Goal: Information Seeking & Learning: Learn about a topic

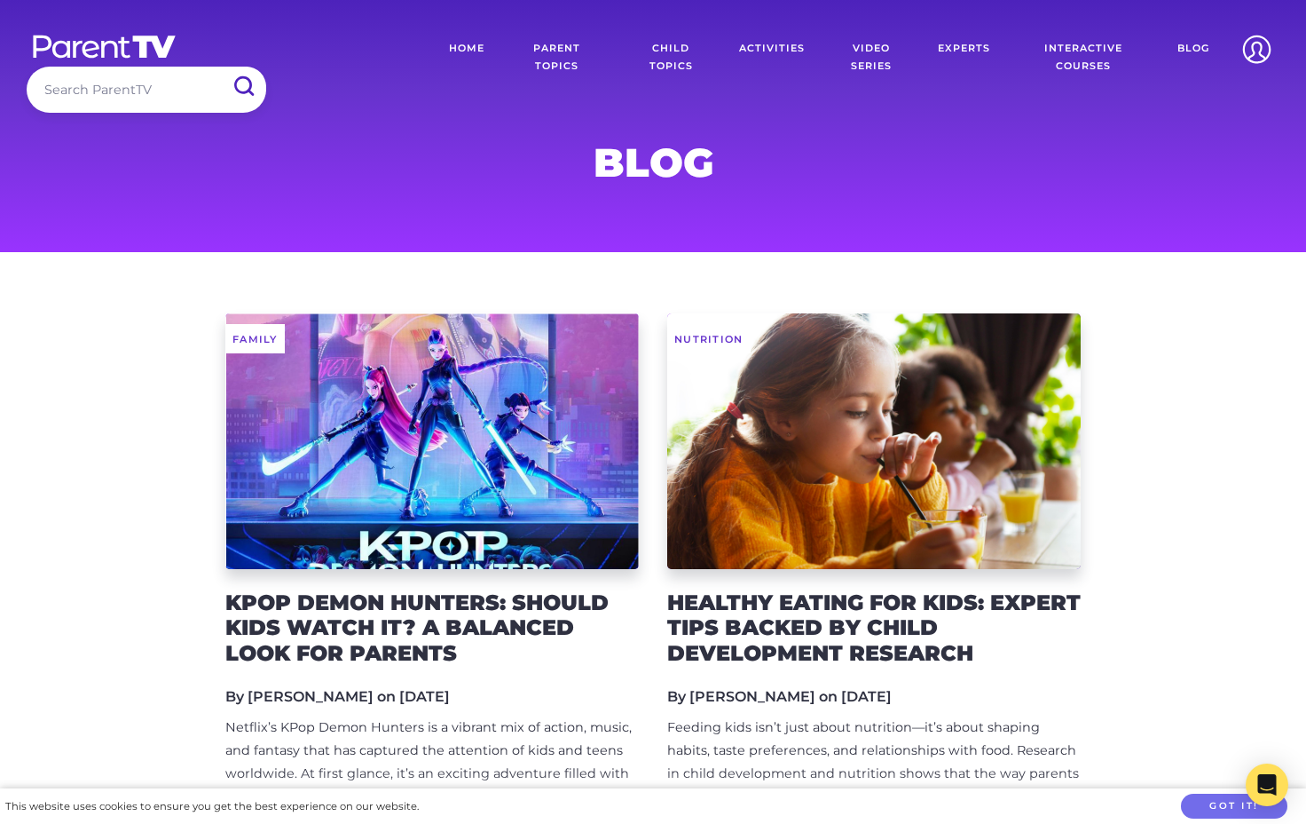
click at [107, 94] on input "search" at bounding box center [147, 89] width 240 height 45
click at [220, 67] on input "submit" at bounding box center [243, 87] width 46 height 40
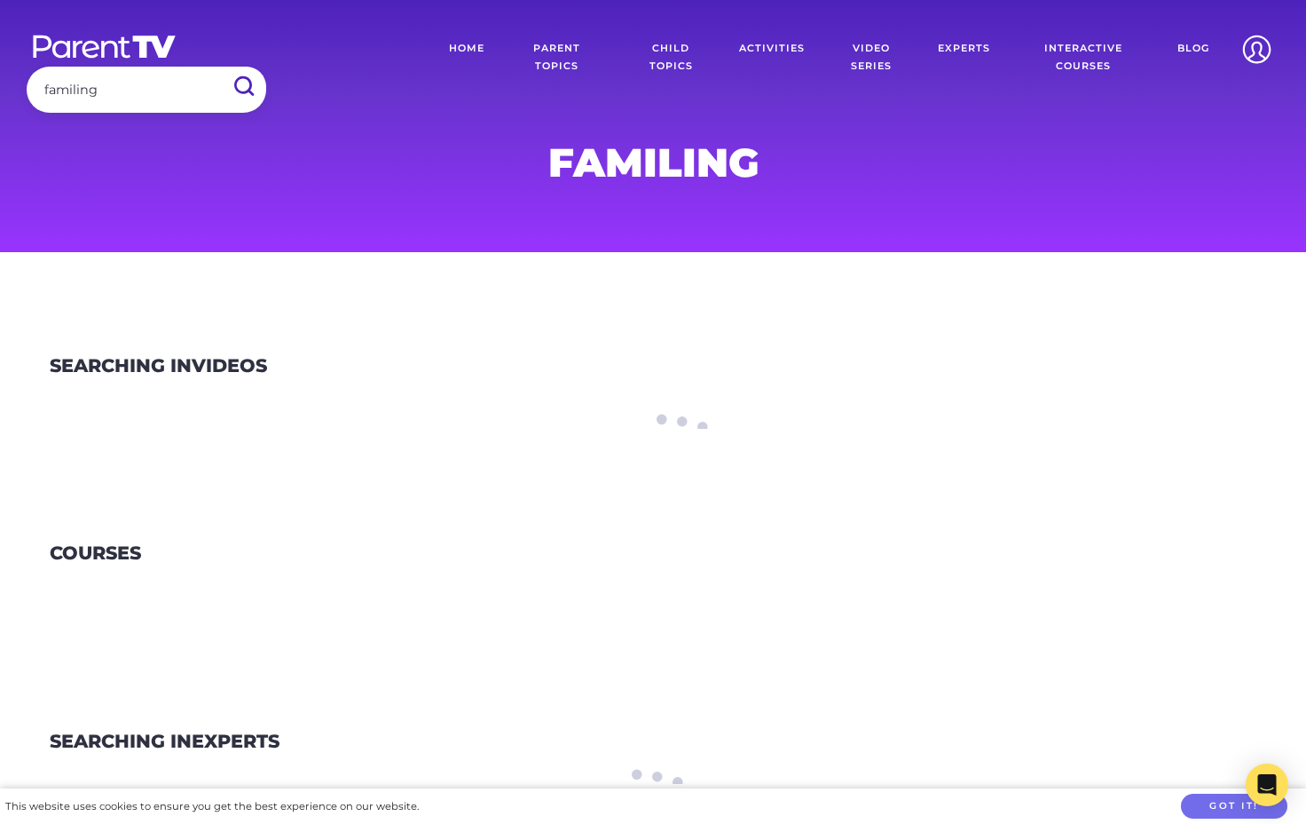
click at [111, 98] on input "familing" at bounding box center [147, 89] width 240 height 45
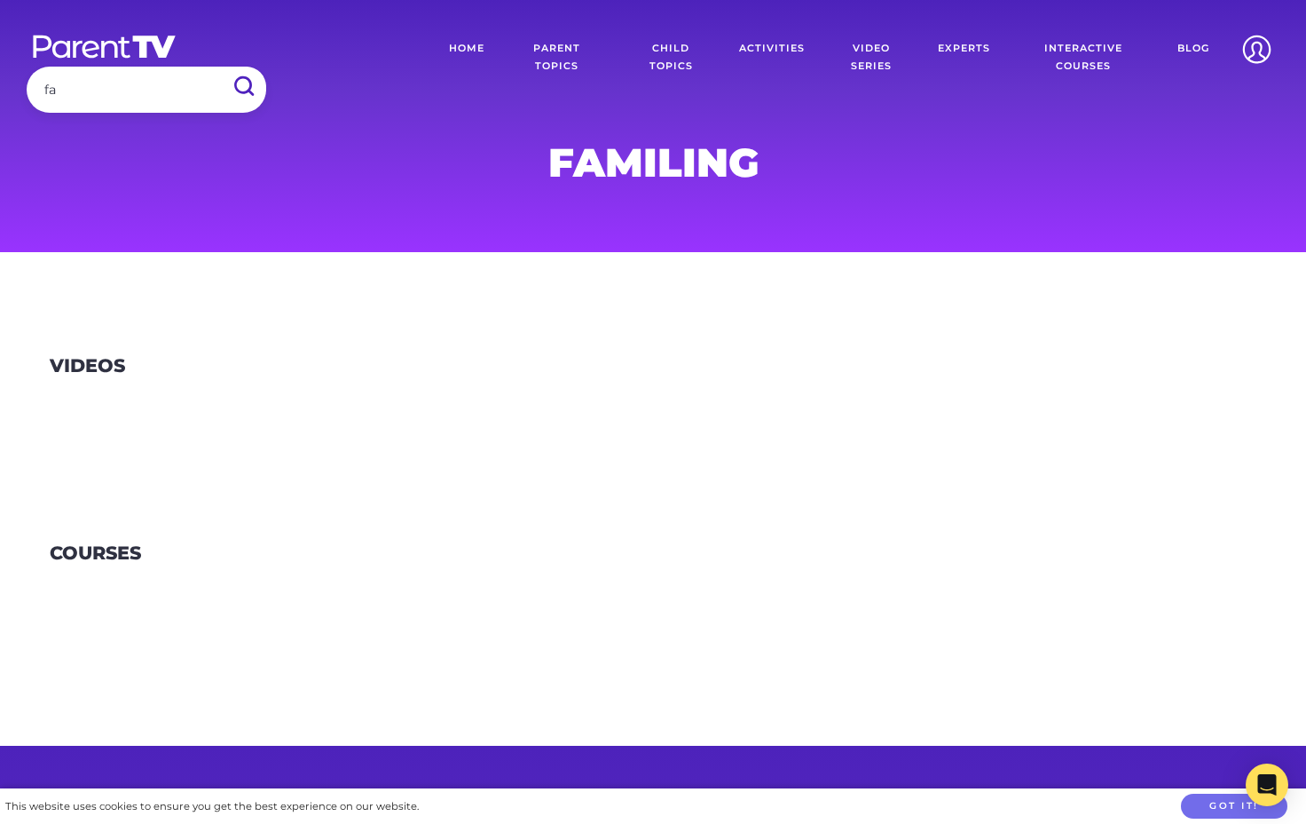
type input "f"
type input "maggie dent"
click at [220, 67] on input "submit" at bounding box center [243, 87] width 46 height 40
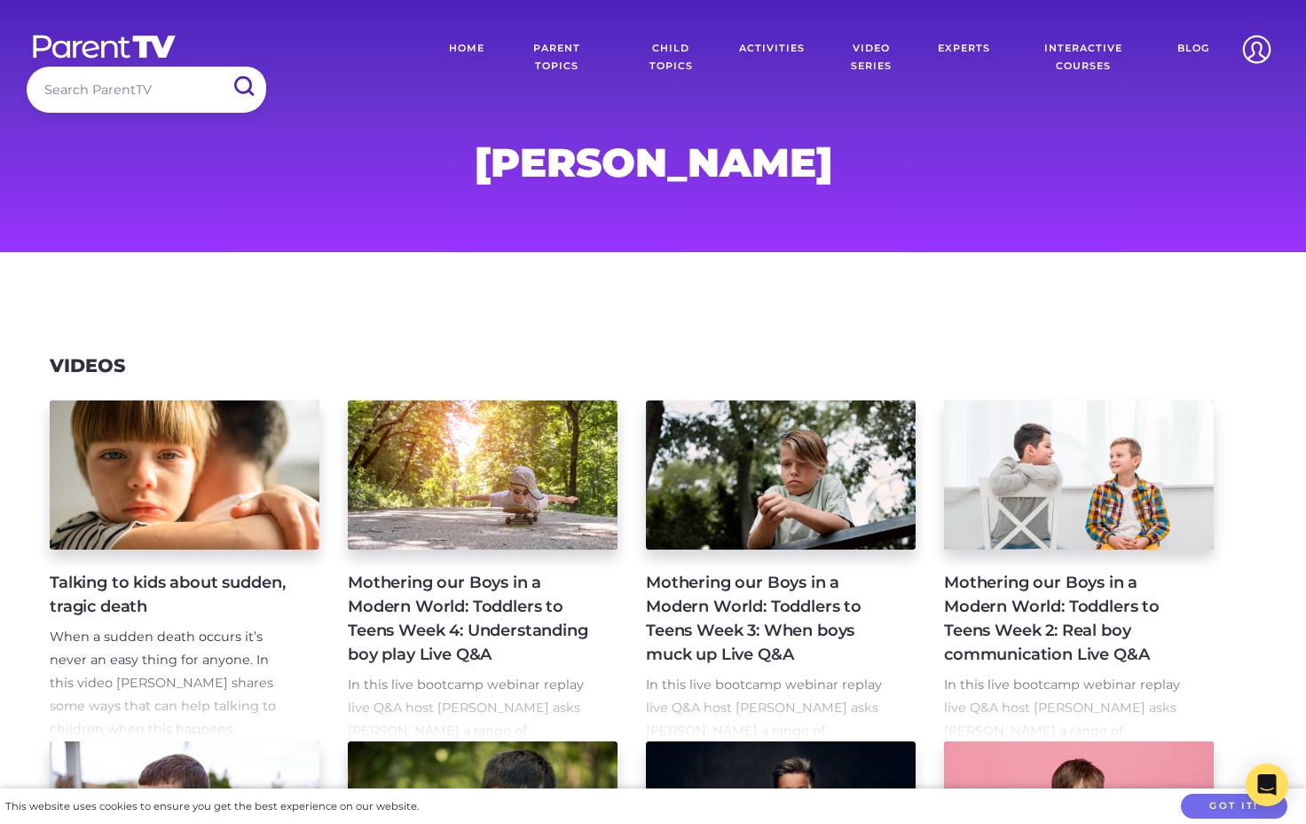
click at [130, 99] on input "search" at bounding box center [147, 89] width 240 height 45
type input "f"
type input "screen time"
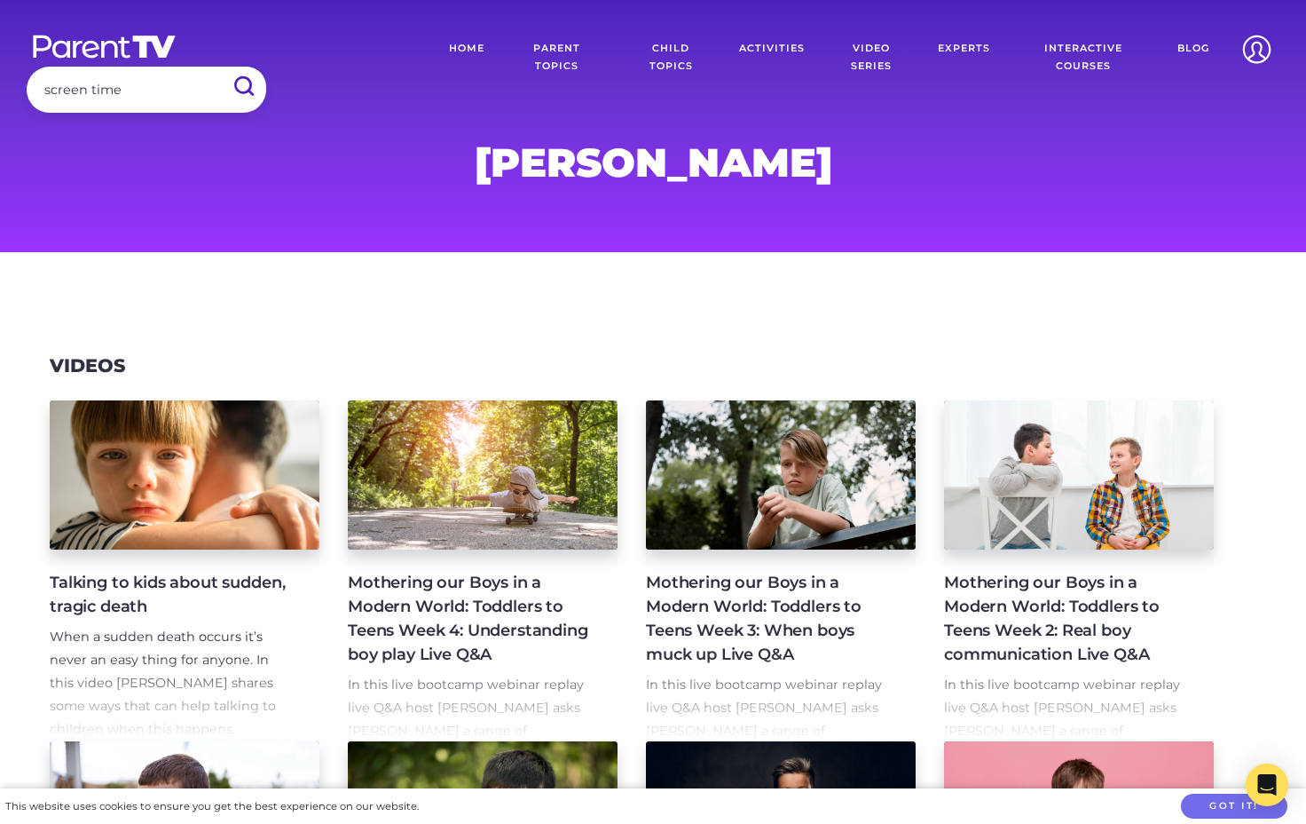
click at [220, 67] on input "submit" at bounding box center [243, 87] width 46 height 40
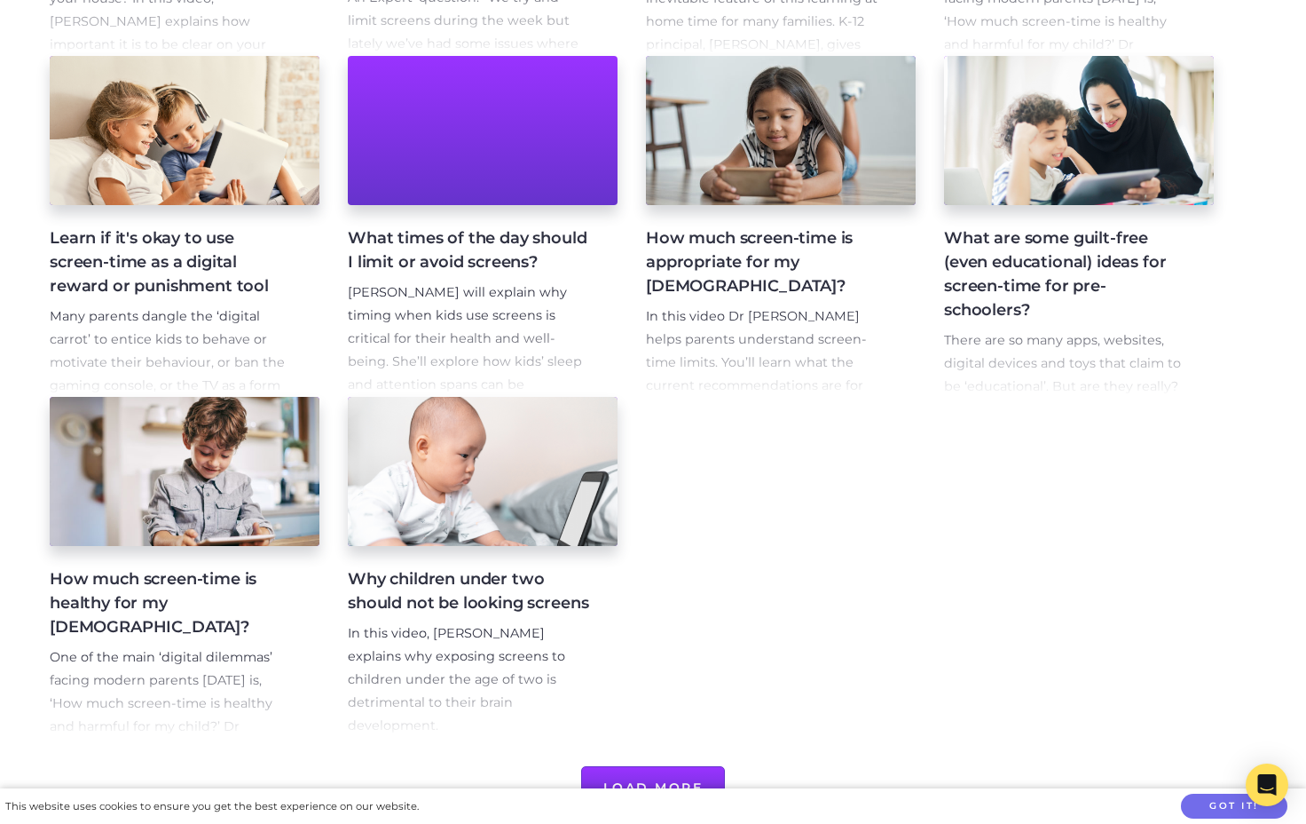
scroll to position [721, 0]
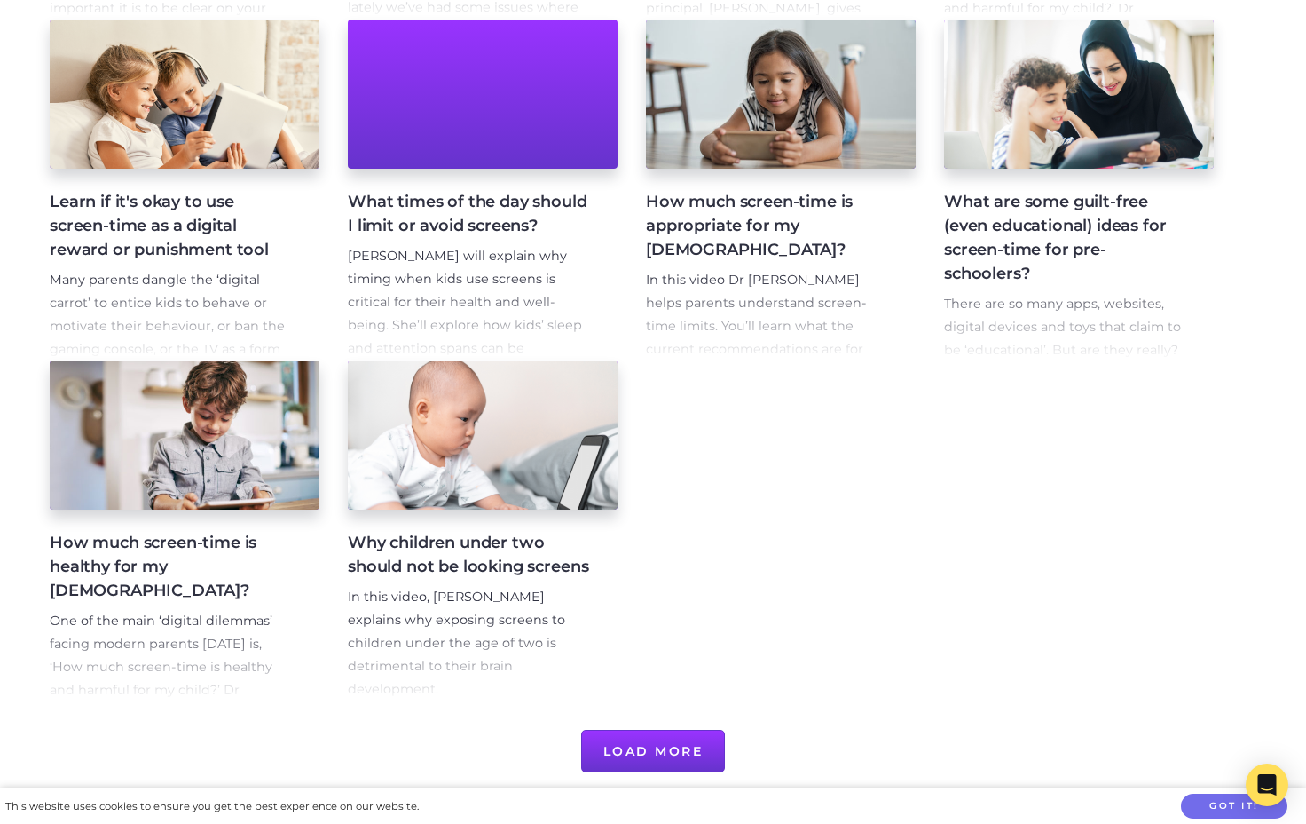
click at [1084, 228] on h4 "What are some guilt-free (even educational) ideas for screen-time for pre-schoo…" at bounding box center [1064, 238] width 241 height 96
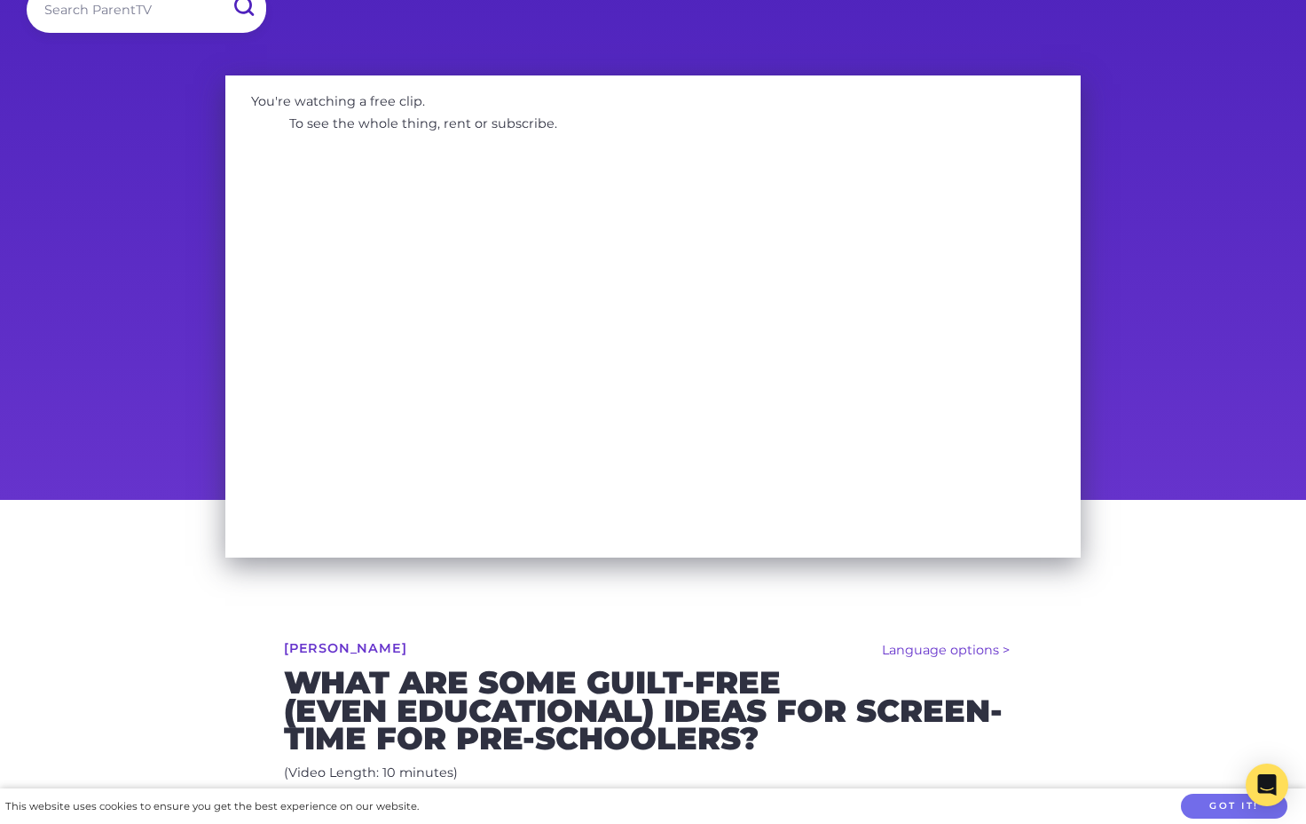
scroll to position [518, 0]
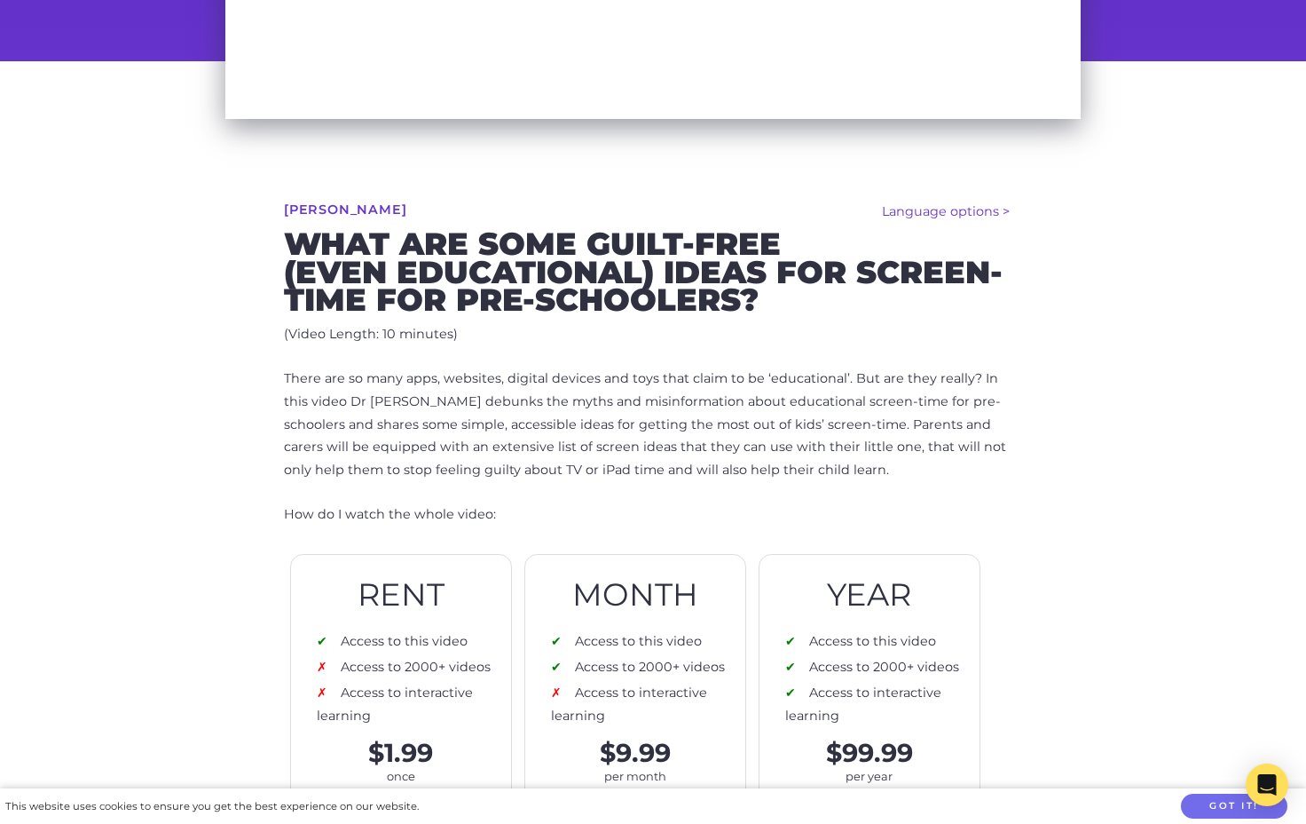
click at [481, 448] on p "There are so many apps, websites, digital devices and toys that claim to be ‘ed…" at bounding box center [653, 424] width 738 height 115
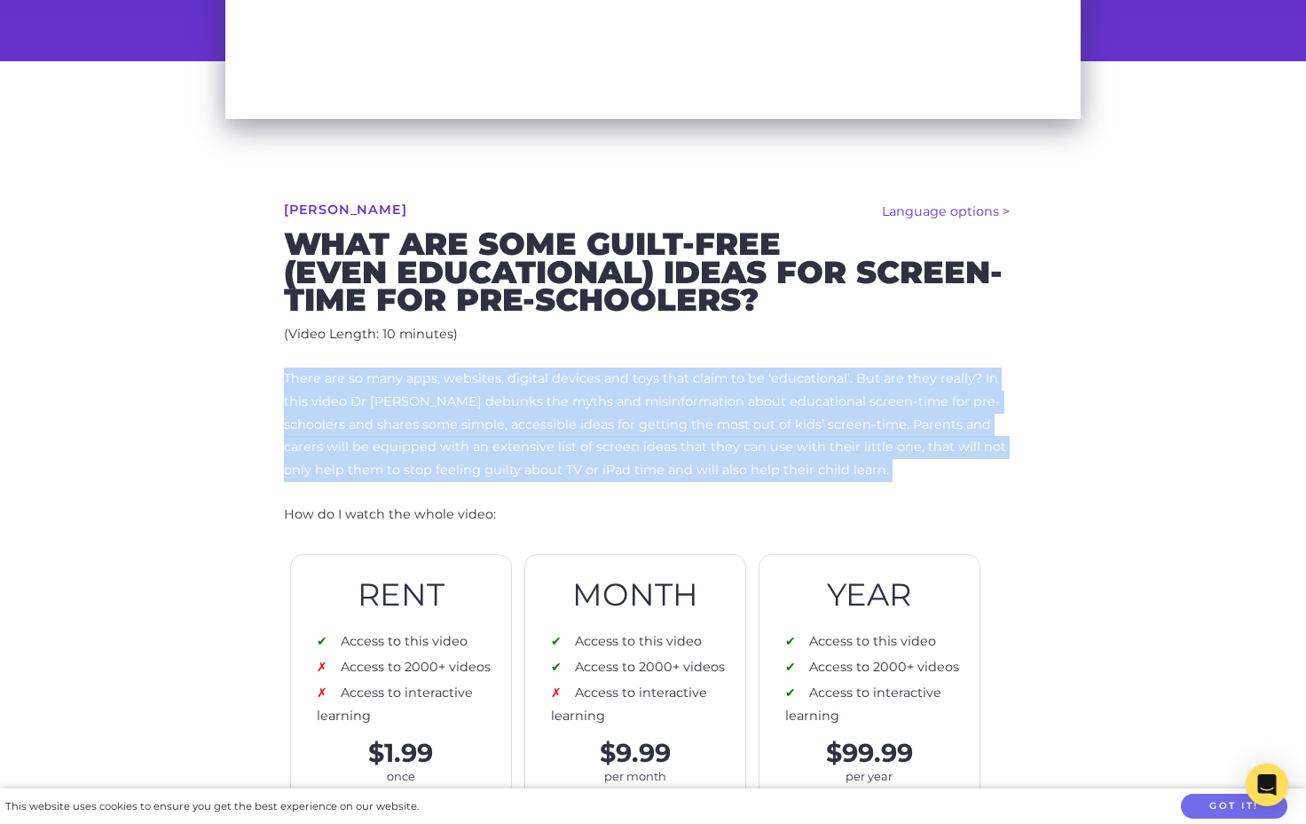
click at [571, 306] on h2 "What are some guilt-free (even educational) ideas for screen-time for pre-schoo…" at bounding box center [653, 272] width 738 height 84
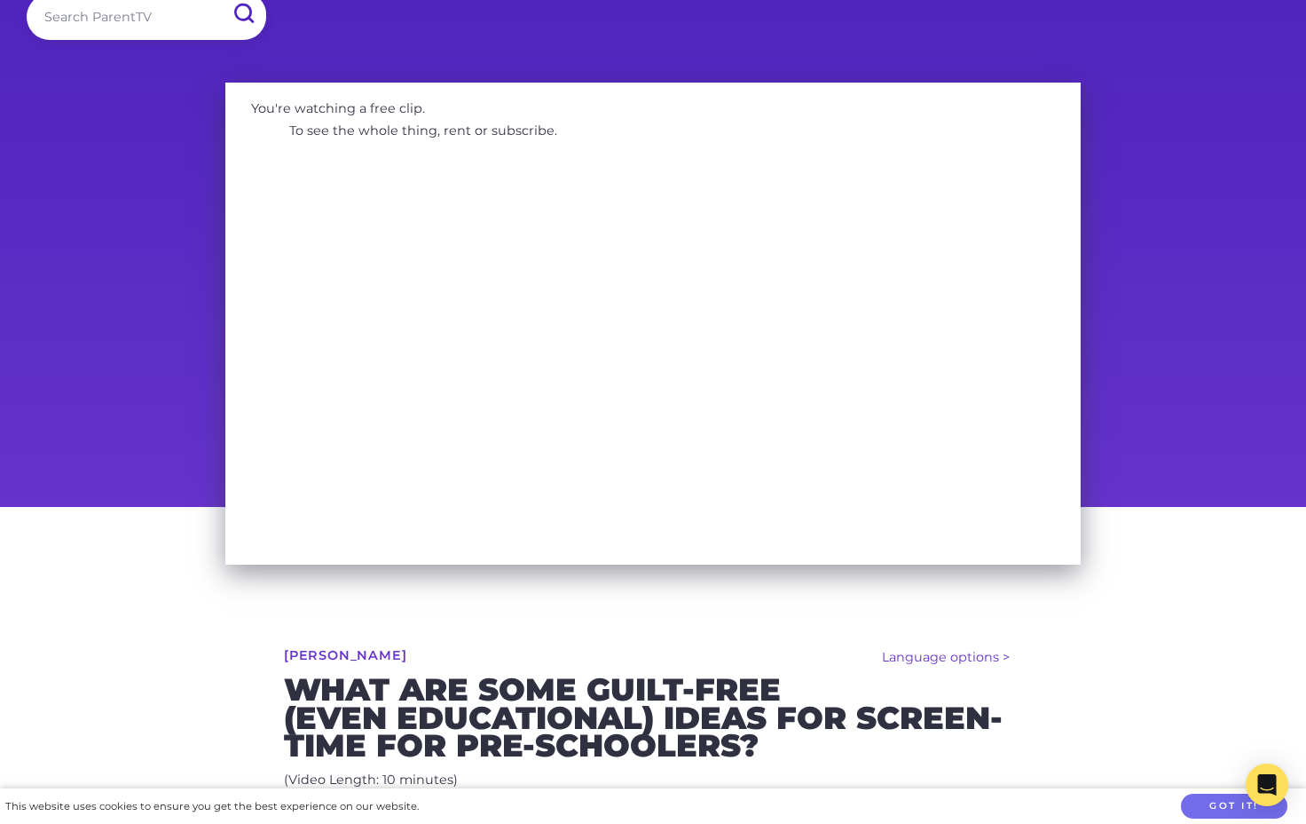
scroll to position [0, 0]
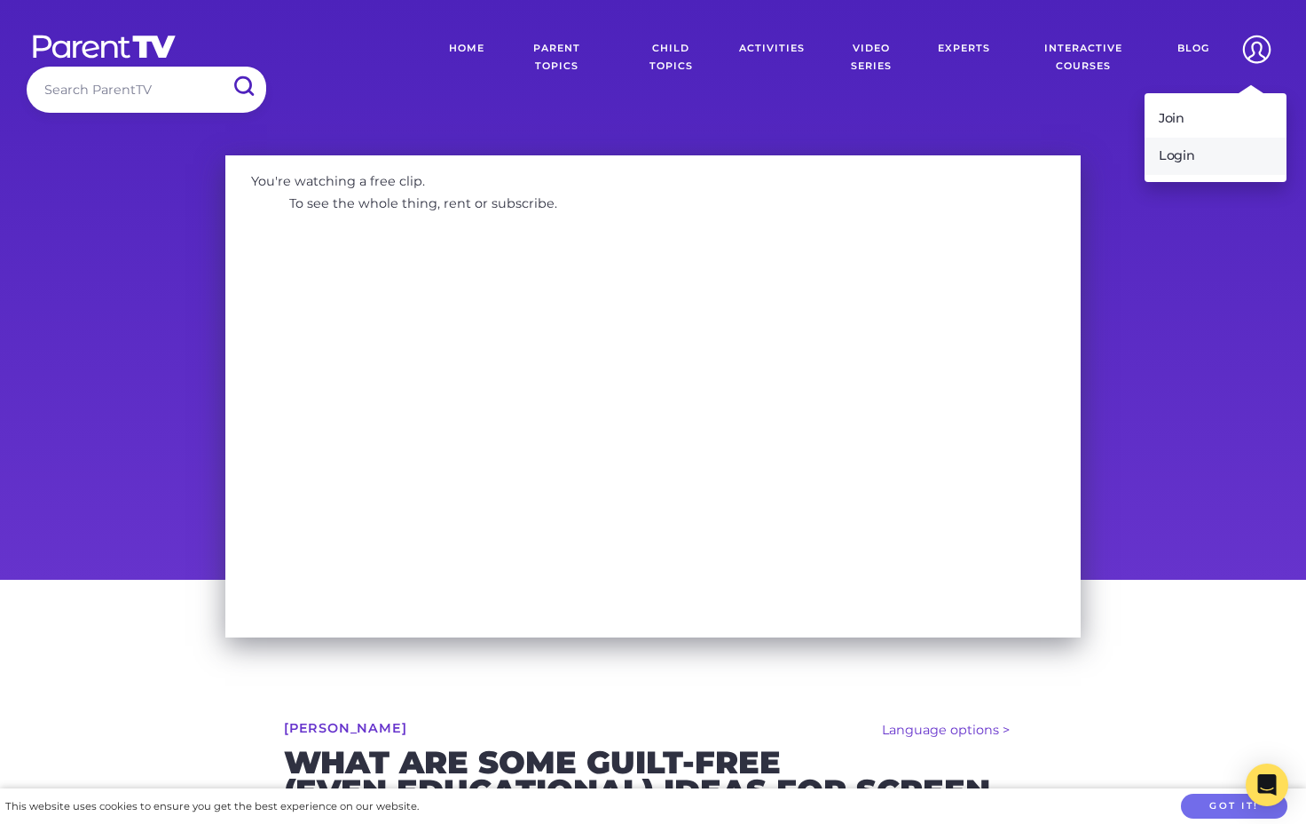
click at [1171, 162] on link "Login" at bounding box center [1216, 156] width 142 height 37
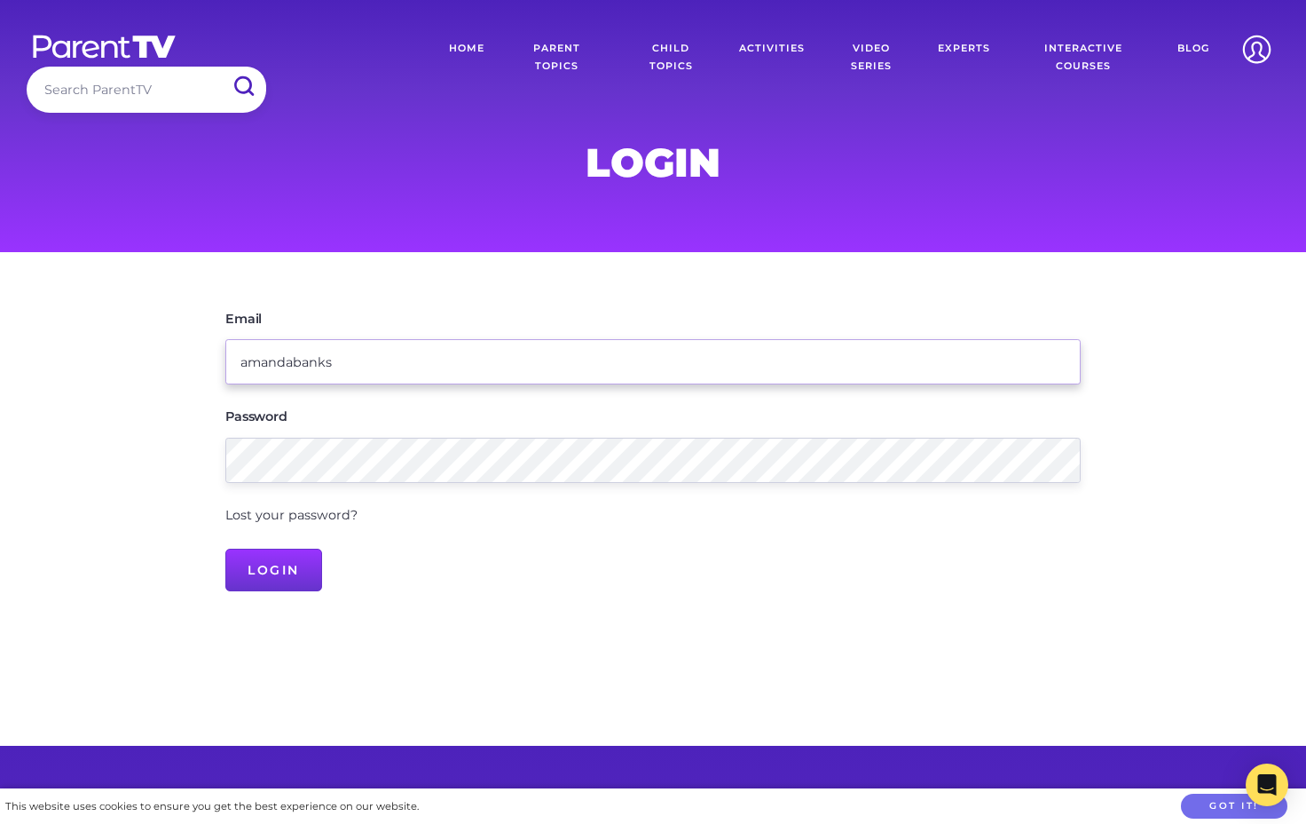
click at [336, 370] on input "amandabanks" at bounding box center [652, 361] width 855 height 45
type input "seen@parenttv.com"
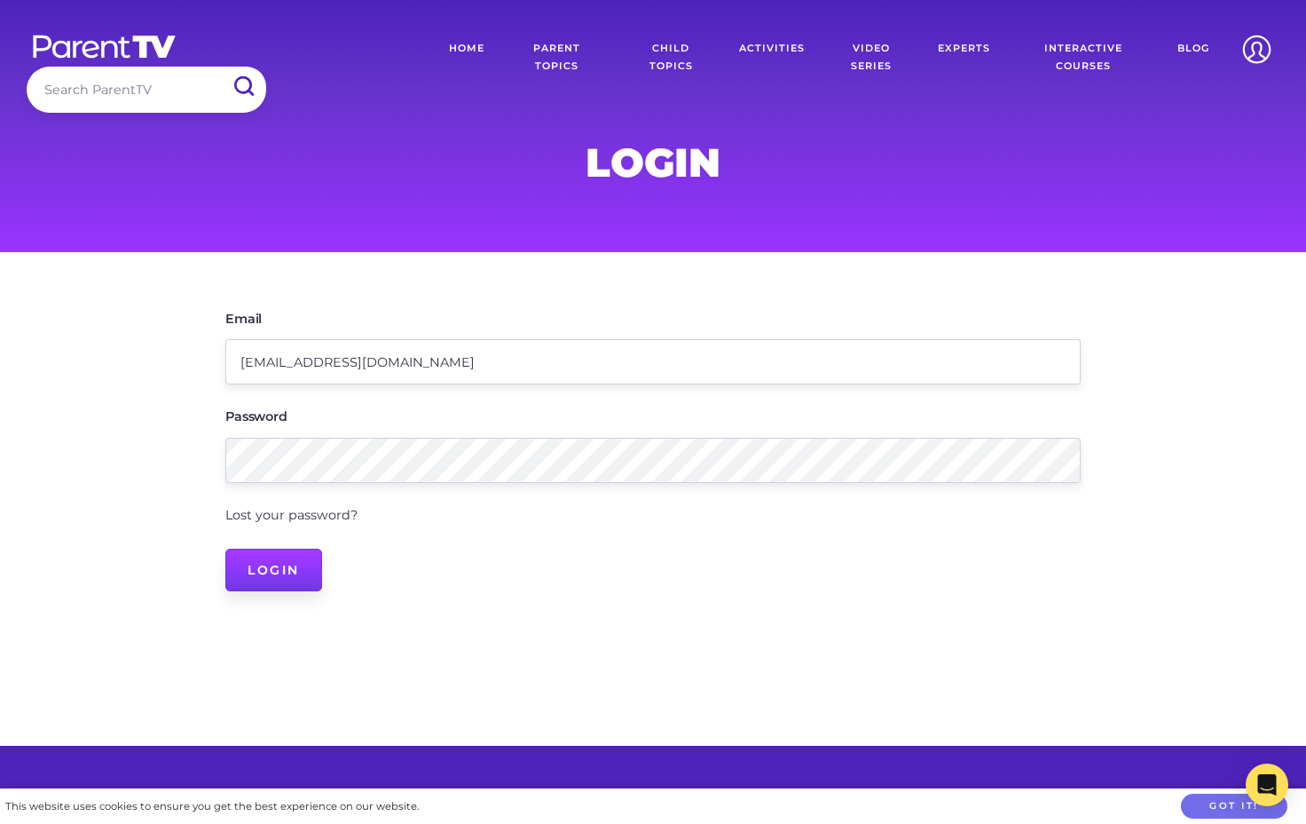
click at [298, 571] on input "Login" at bounding box center [273, 569] width 97 height 43
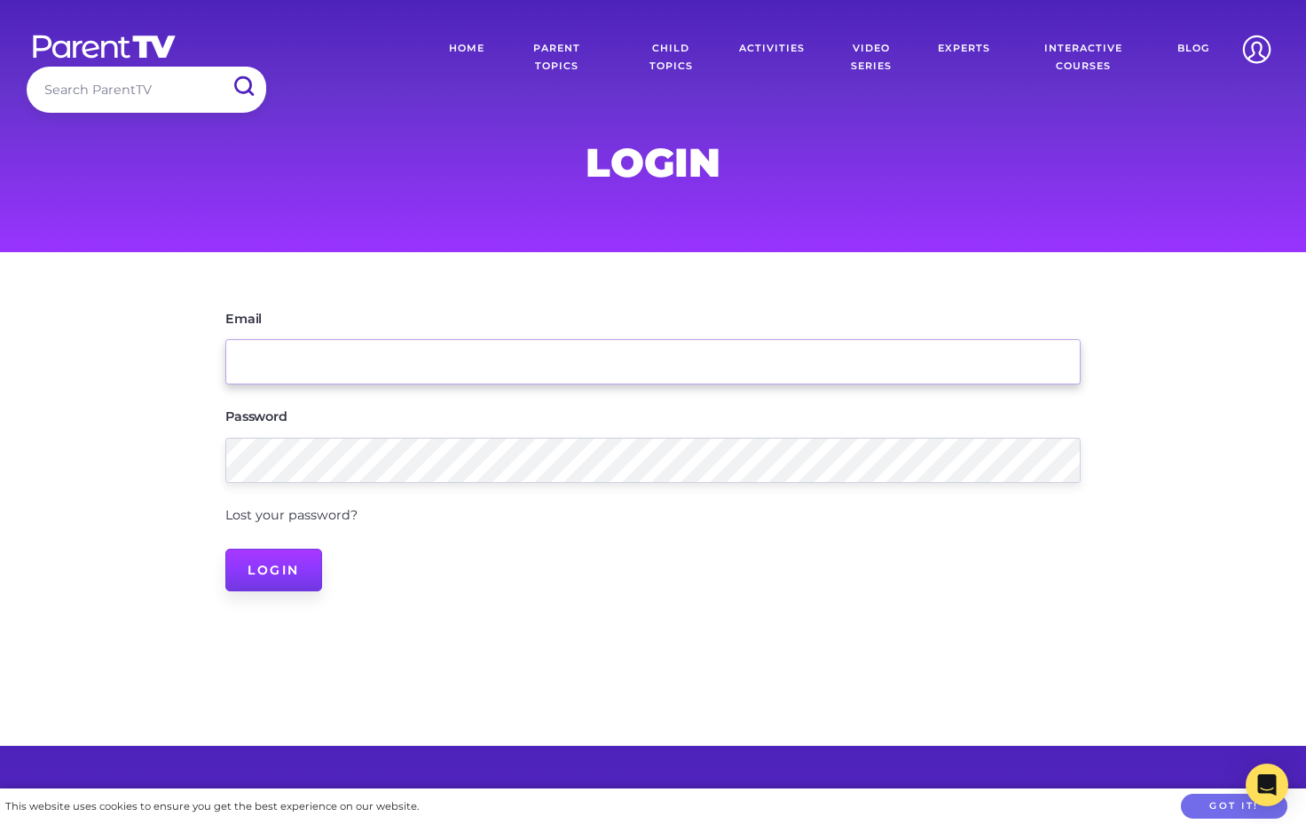
type input "seen@parenttv.com"
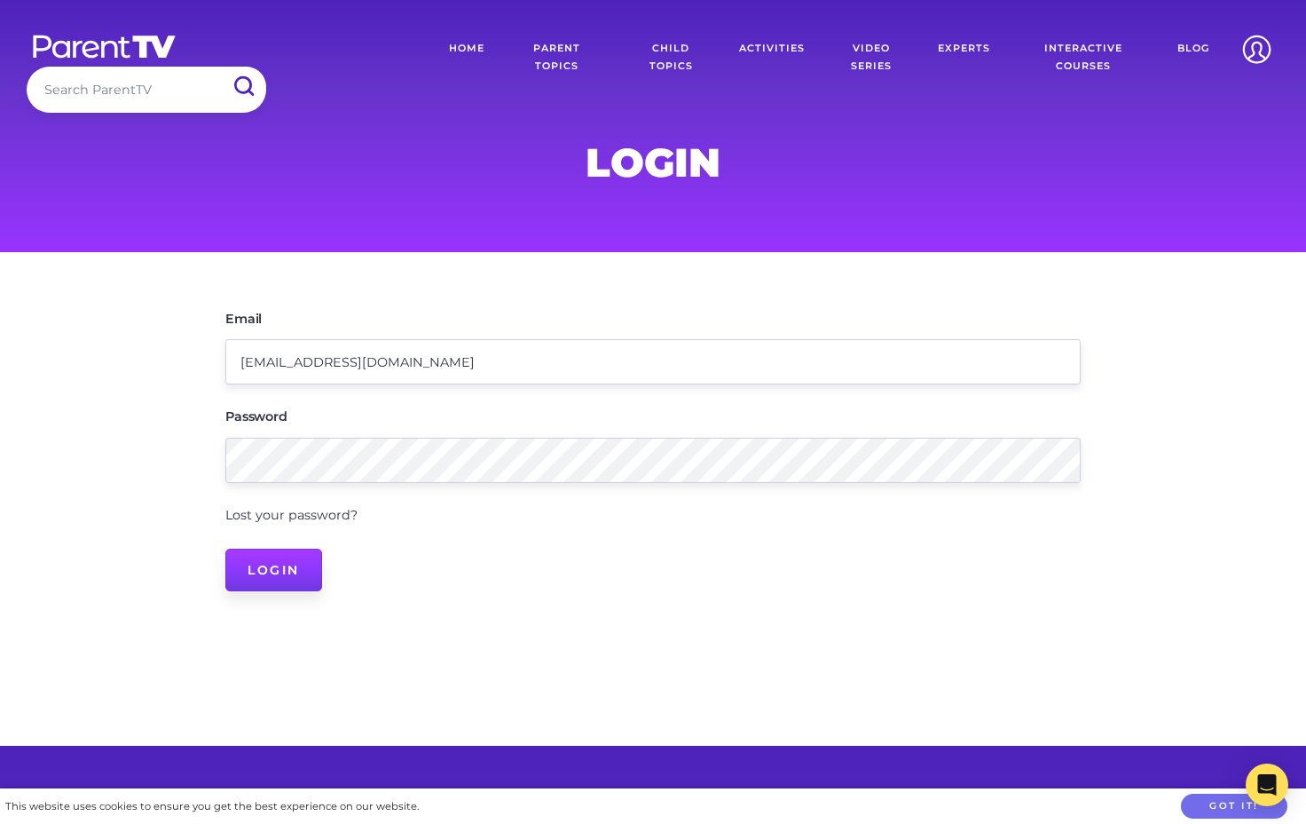
click at [299, 563] on input "Login" at bounding box center [273, 569] width 97 height 43
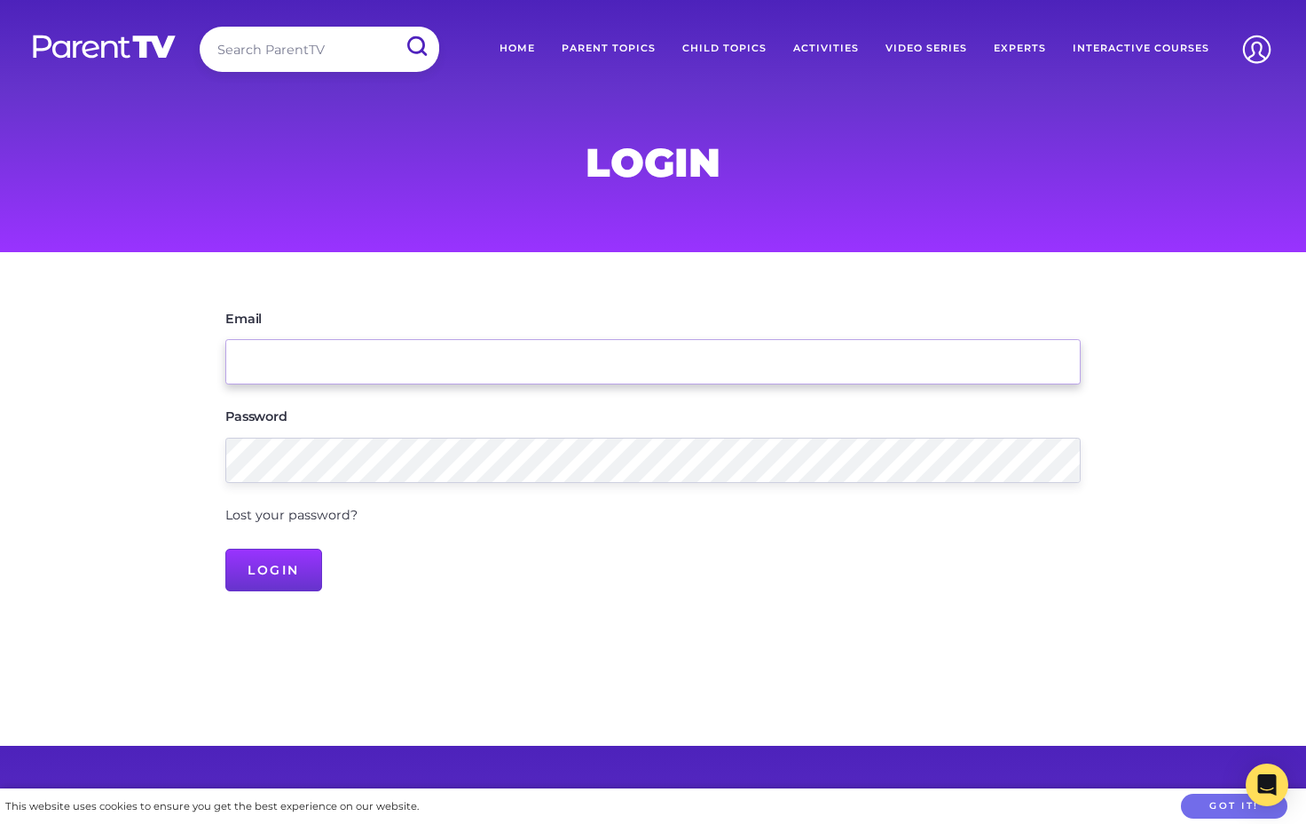
type input "seen@parenttv.com"
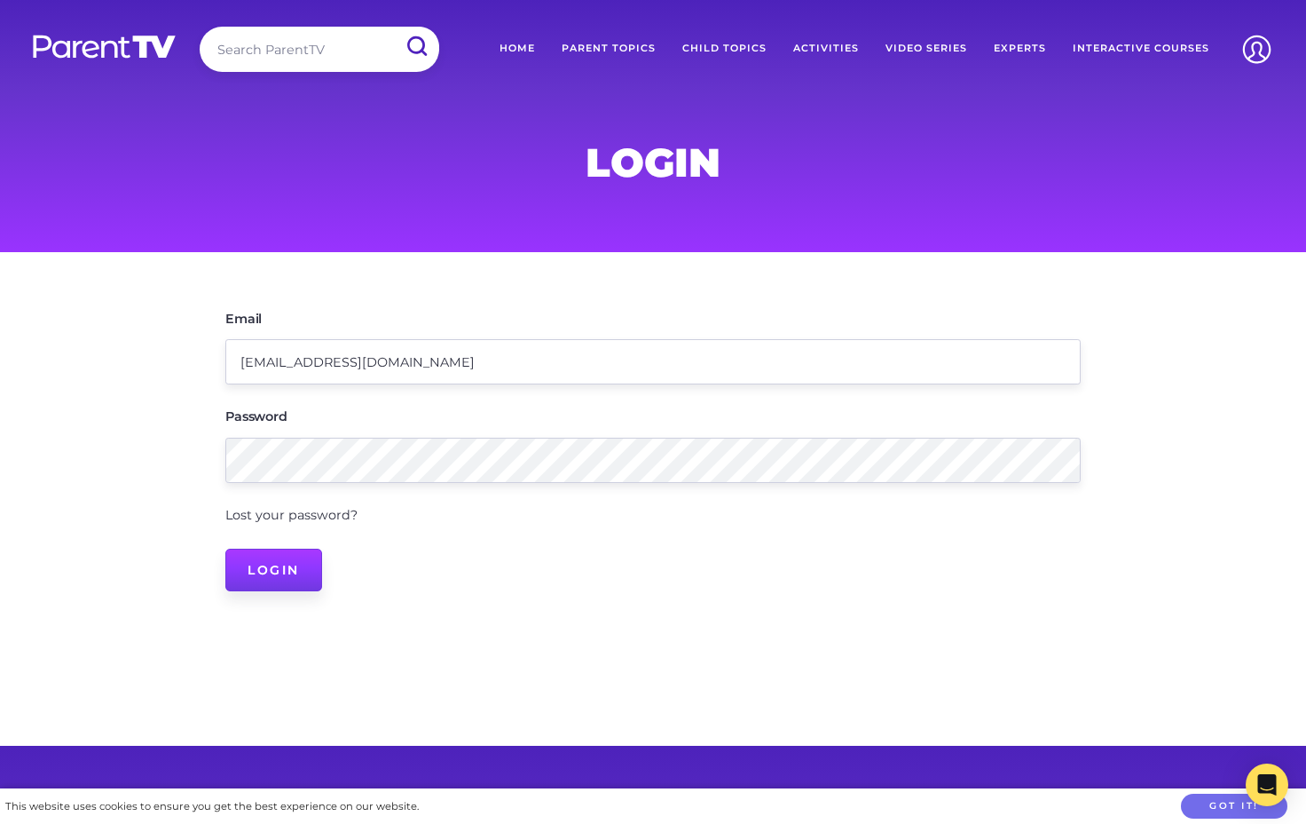
click at [277, 568] on input "Login" at bounding box center [273, 569] width 97 height 43
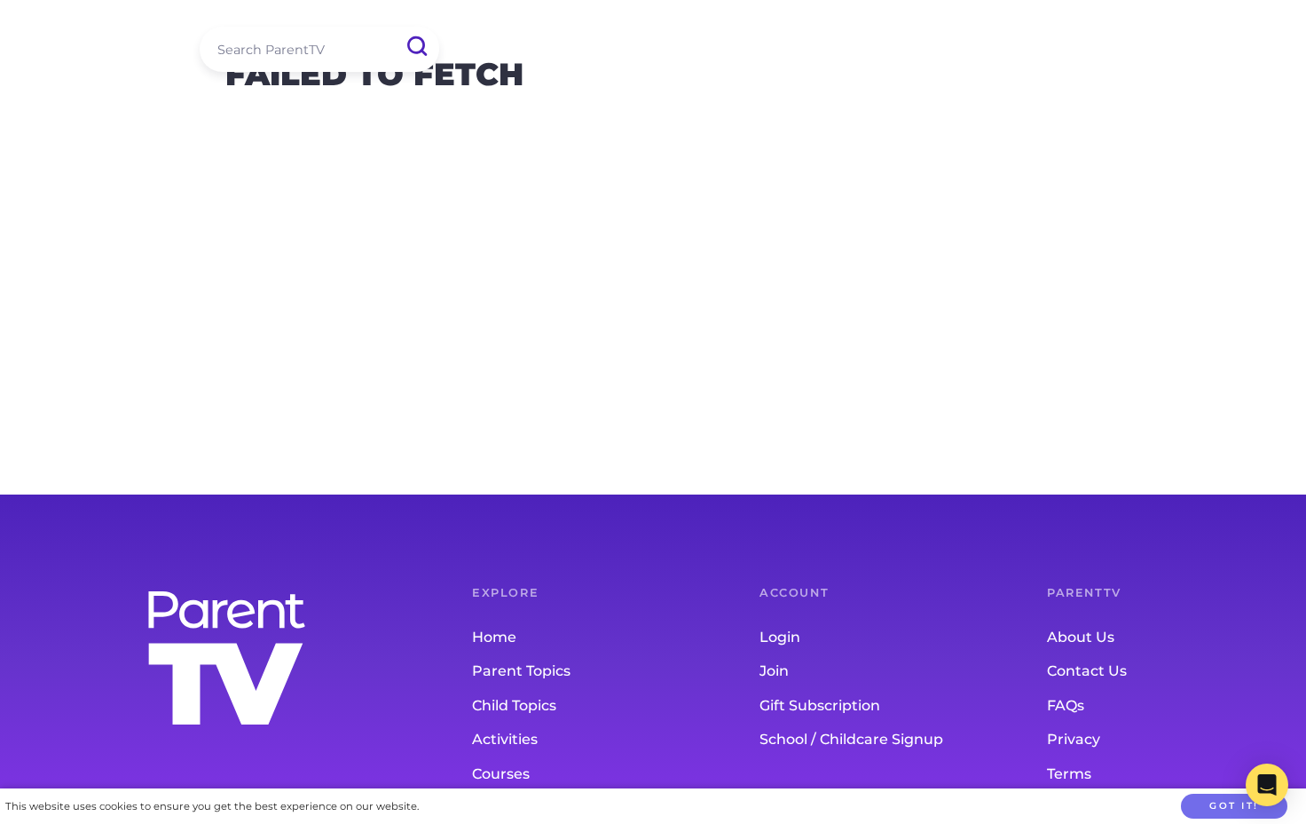
click at [277, 654] on img at bounding box center [226, 657] width 171 height 146
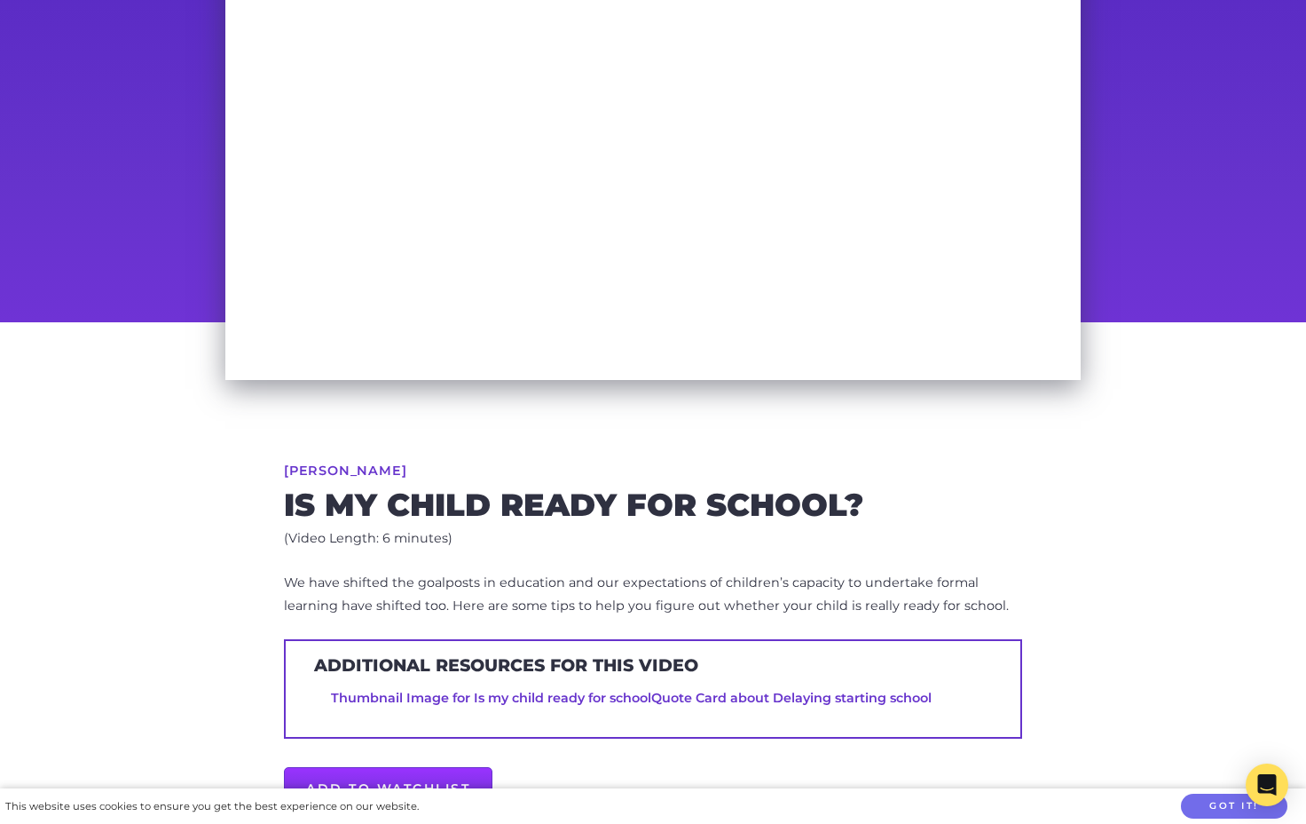
scroll to position [288, 0]
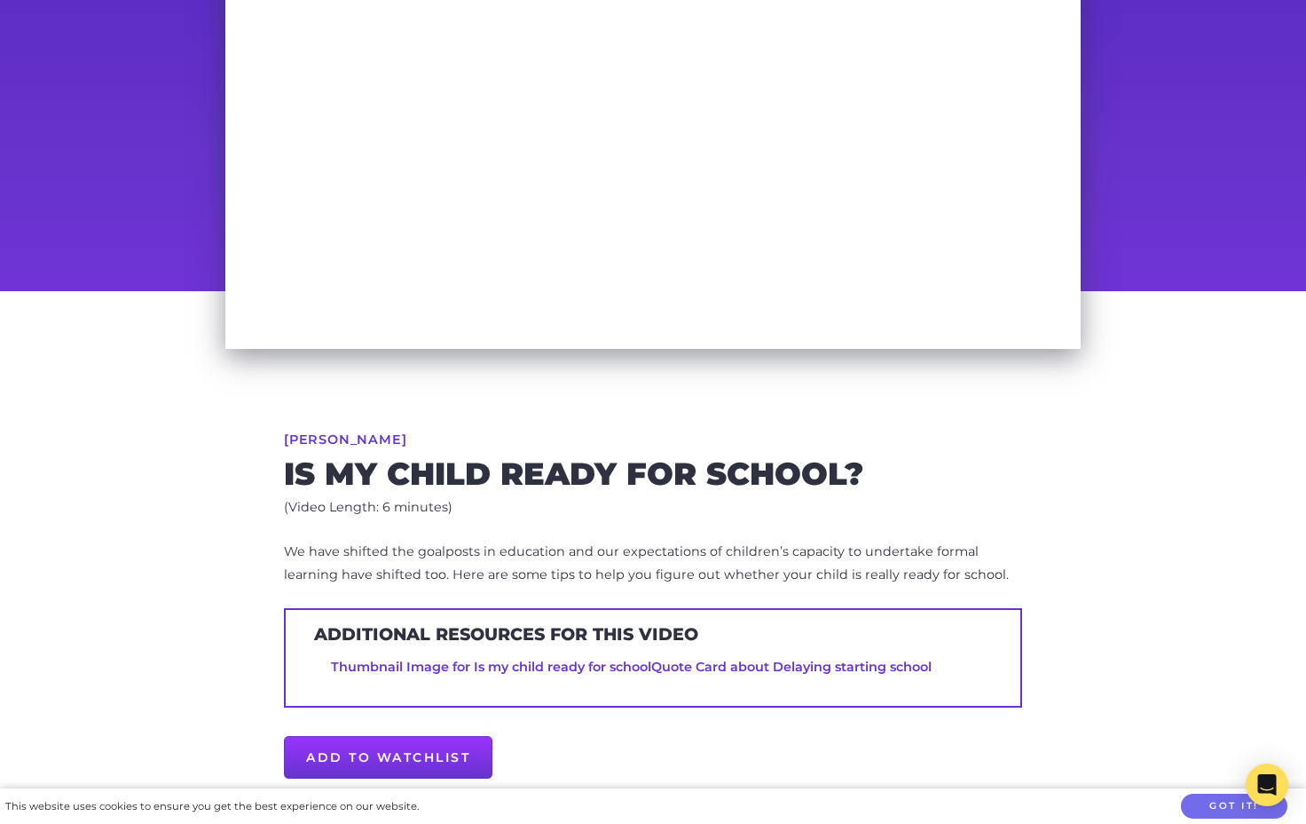
click at [592, 556] on p "We have shifted the goalposts in education and our expectations of children’s c…" at bounding box center [653, 563] width 738 height 46
